Goal: Information Seeking & Learning: Learn about a topic

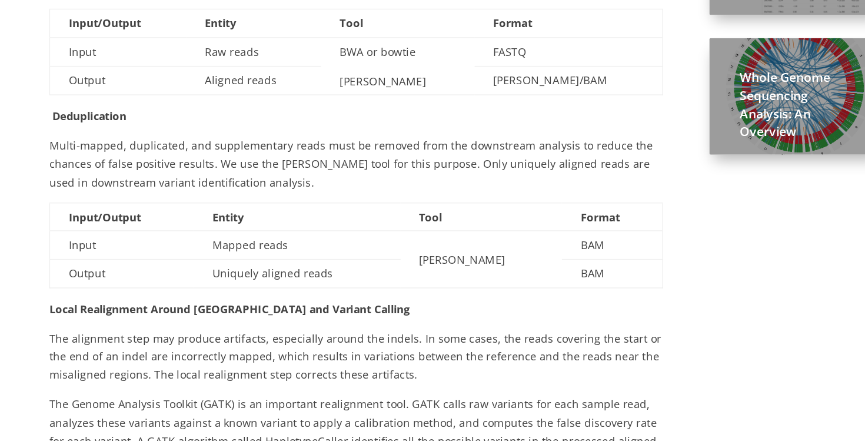
scroll to position [629, 0]
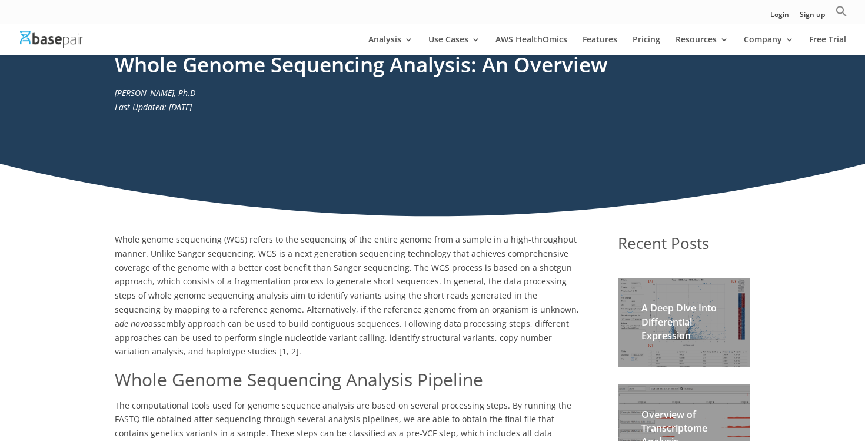
scroll to position [51, 0]
